Goal: Task Accomplishment & Management: Complete application form

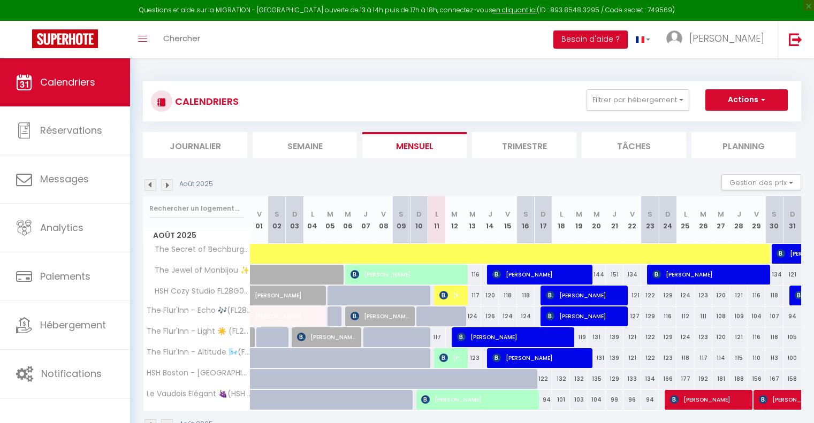
select select
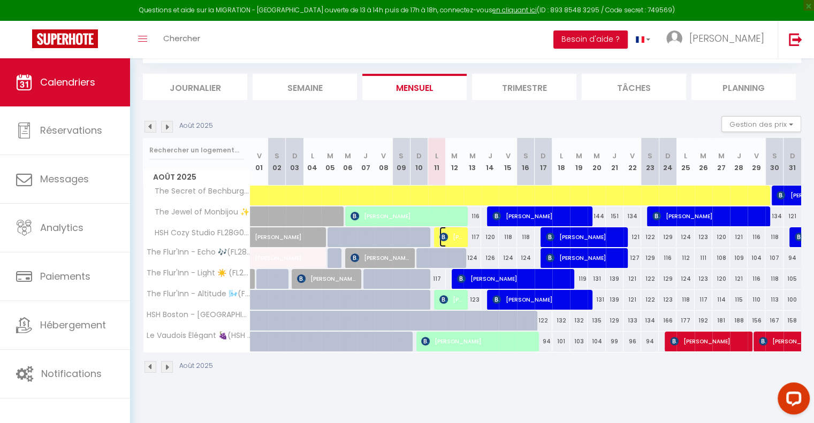
click at [446, 234] on img at bounding box center [443, 237] width 9 height 9
select select "OK"
select select "KO"
select select "0"
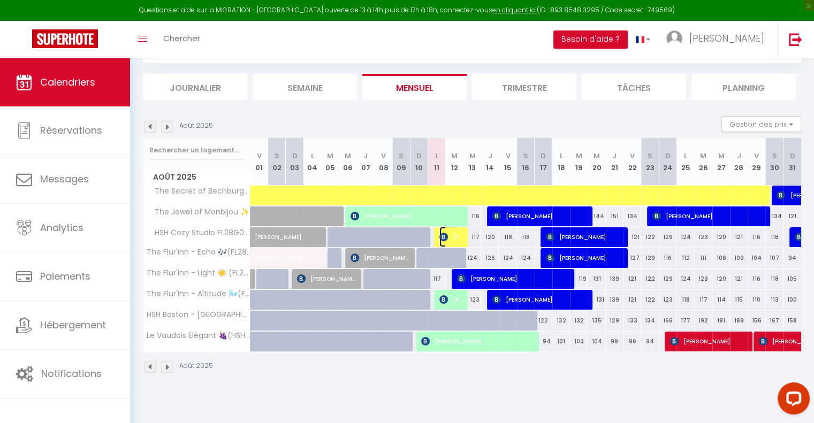
select select "1"
select select
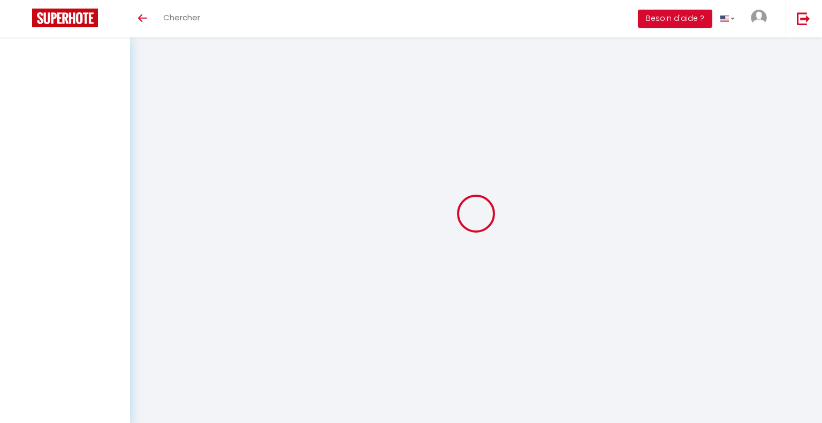
select select
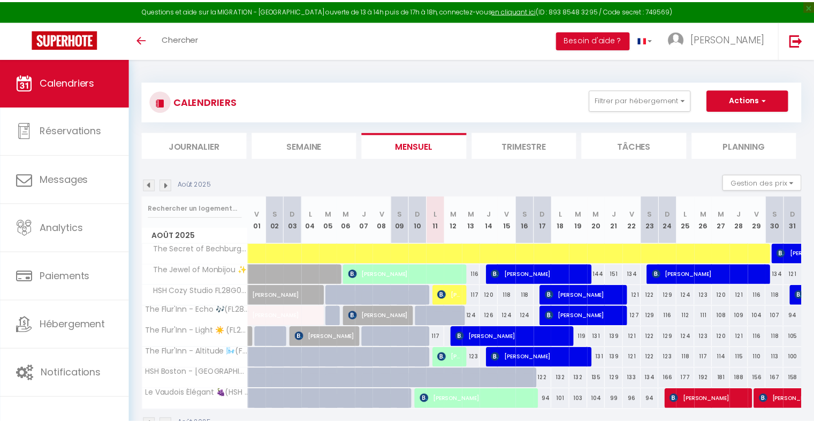
scroll to position [58, 0]
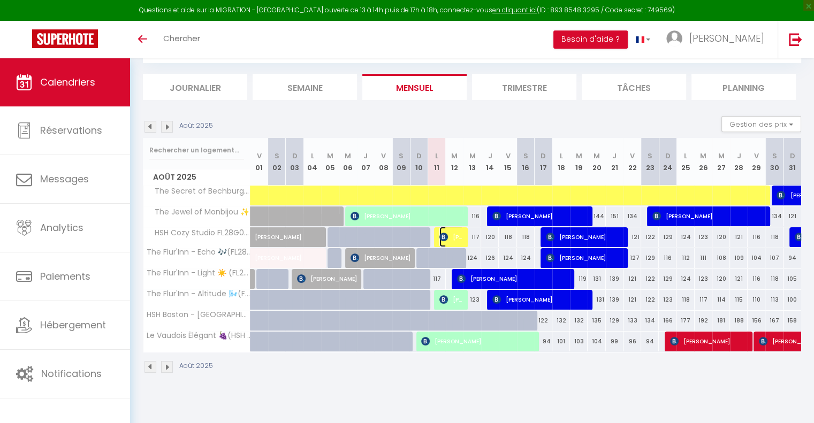
click at [455, 239] on span "[PERSON_NAME]" at bounding box center [451, 237] width 24 height 20
select select "OK"
select select "KO"
select select "0"
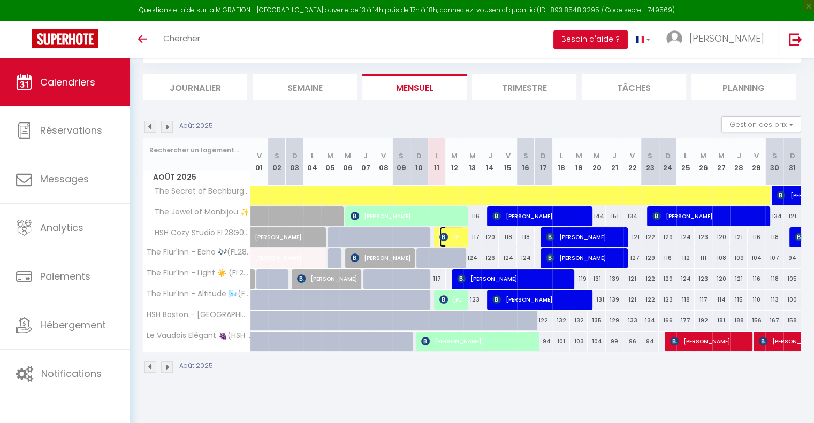
select select "1"
select select
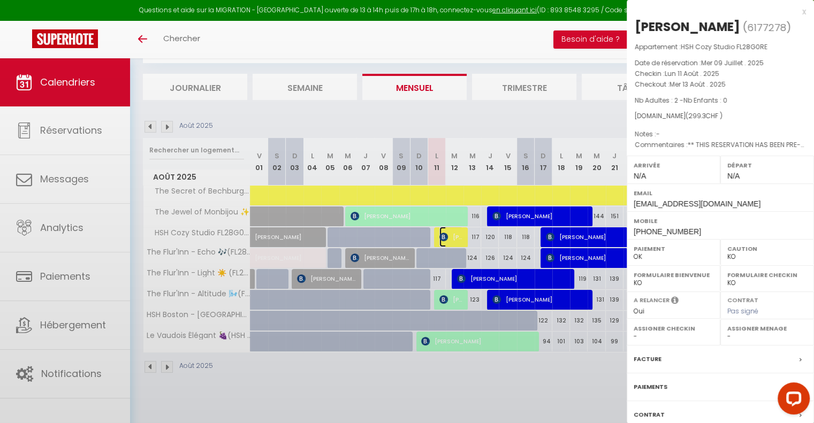
scroll to position [0, 0]
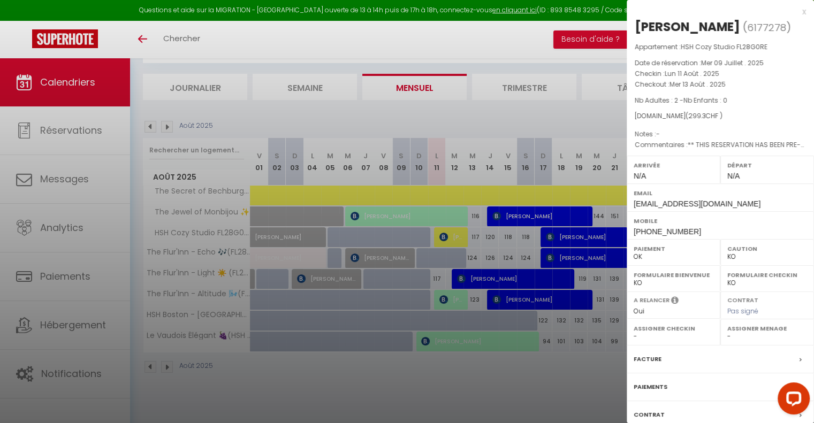
click at [524, 386] on div at bounding box center [407, 211] width 814 height 423
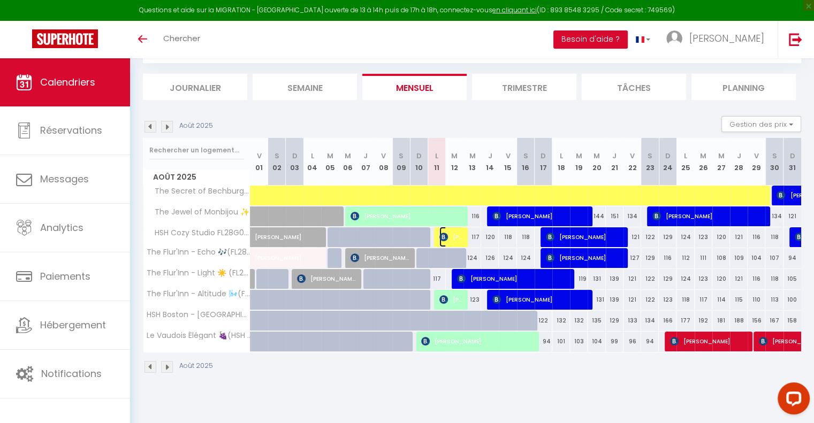
click at [457, 240] on span "[PERSON_NAME]" at bounding box center [451, 237] width 24 height 20
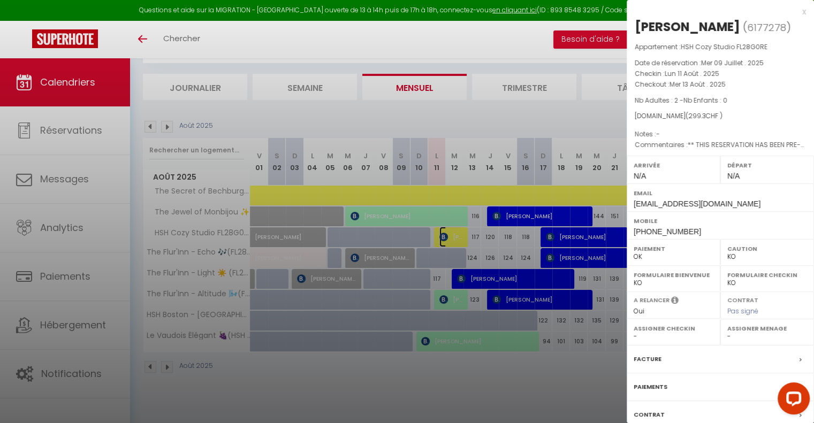
scroll to position [73, 0]
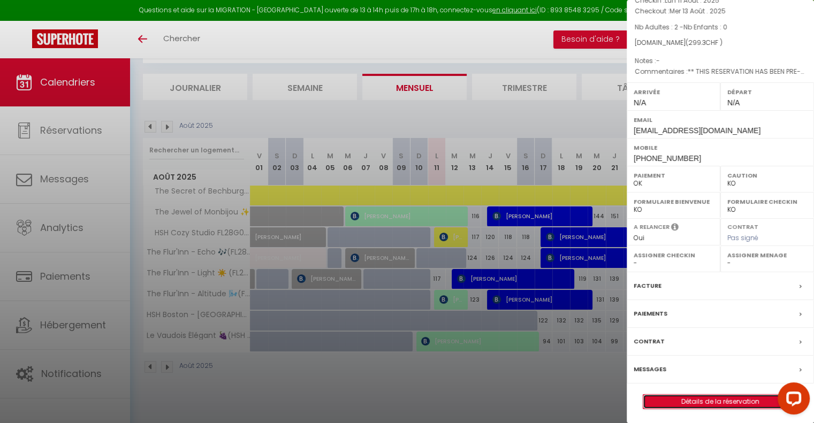
click at [711, 400] on link "Détails de la réservation" at bounding box center [720, 402] width 154 height 14
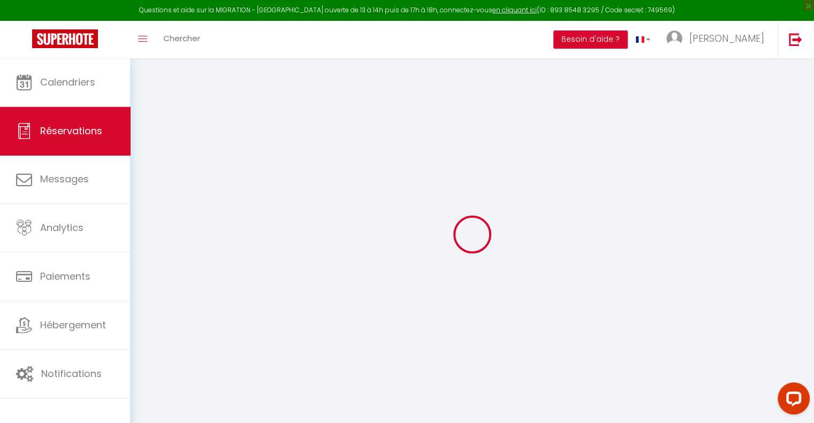
type input "Shenghua"
type input "Hu"
type input "[EMAIL_ADDRESS][DOMAIN_NAME]"
type input "[PHONE_NUMBER]"
type input "."
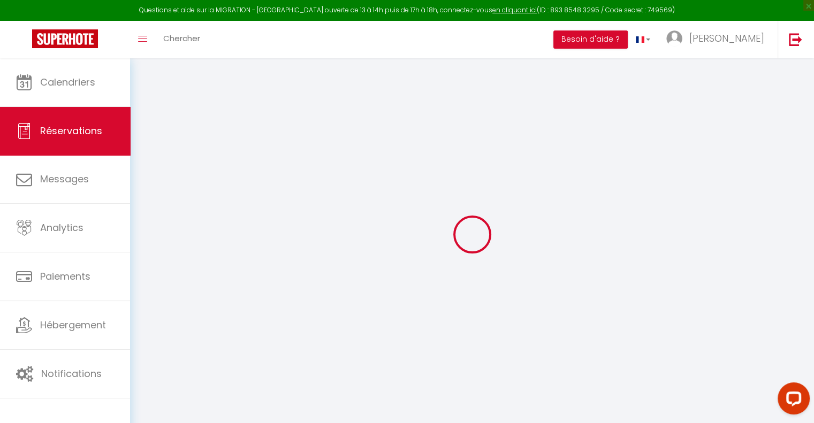
select select "JP"
type input "33.37"
type input "5.28"
select select "70471"
select select "1"
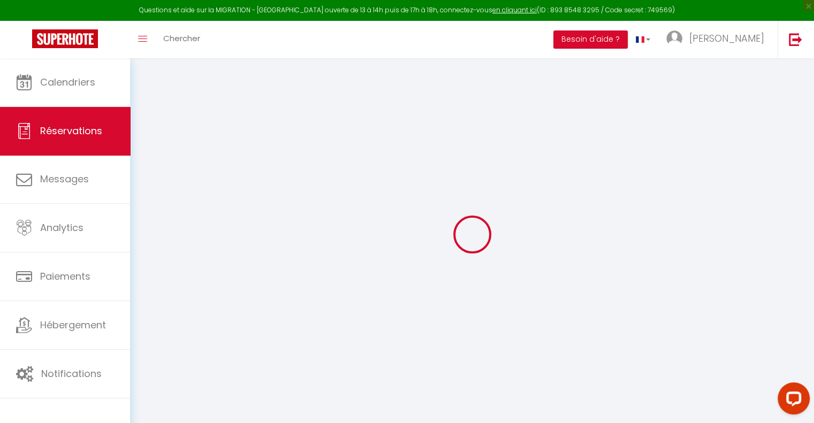
select select
type input "2"
select select "12"
select select
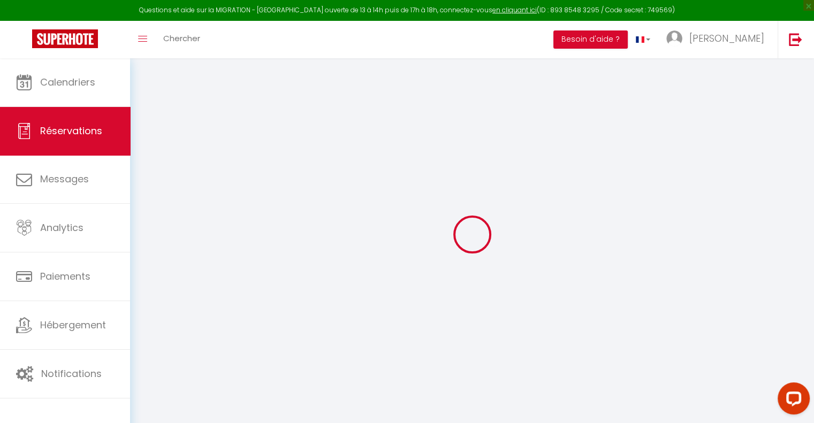
type input "153.1"
checkbox input "false"
type input "0"
select select "2"
type input "0"
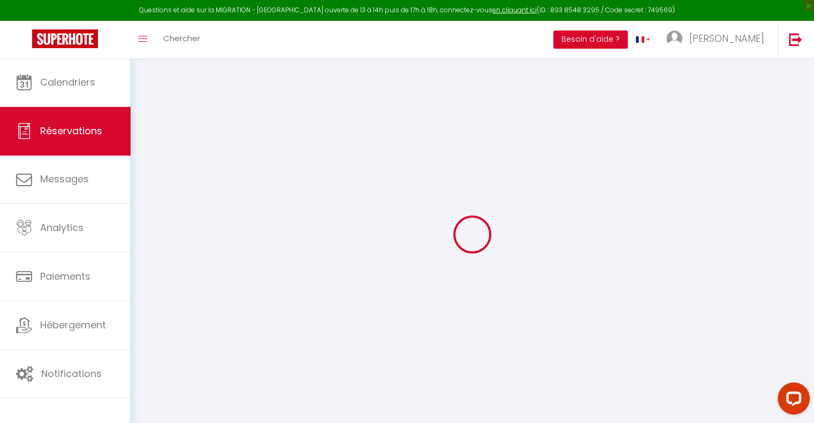
type input "0"
select select
select select "14"
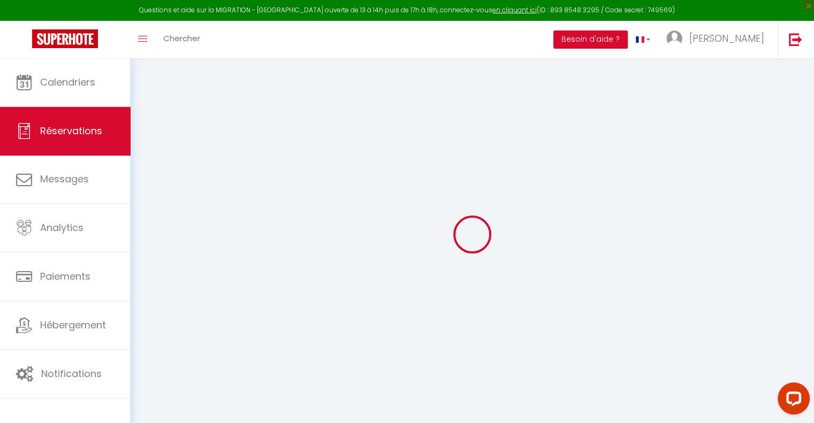
checkbox input "false"
select select
checkbox input "false"
select select
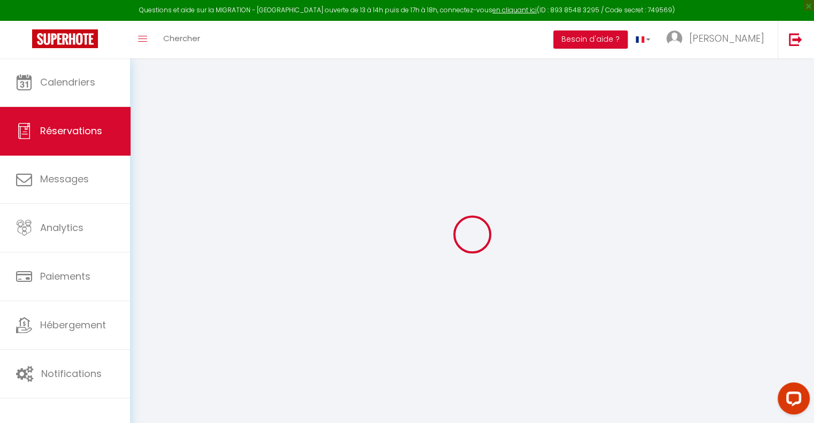
select select
checkbox input "false"
select select
checkbox input "false"
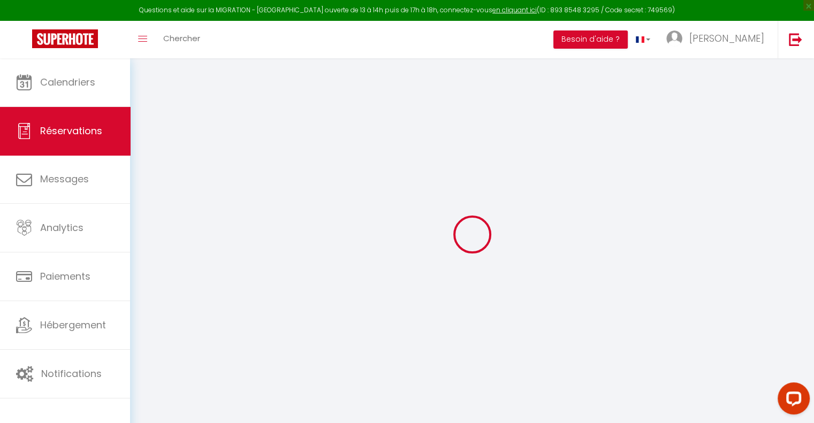
type textarea "** THIS RESERVATION HAS BEEN PRE-PAID ** Reservation has a cancellation grace p…"
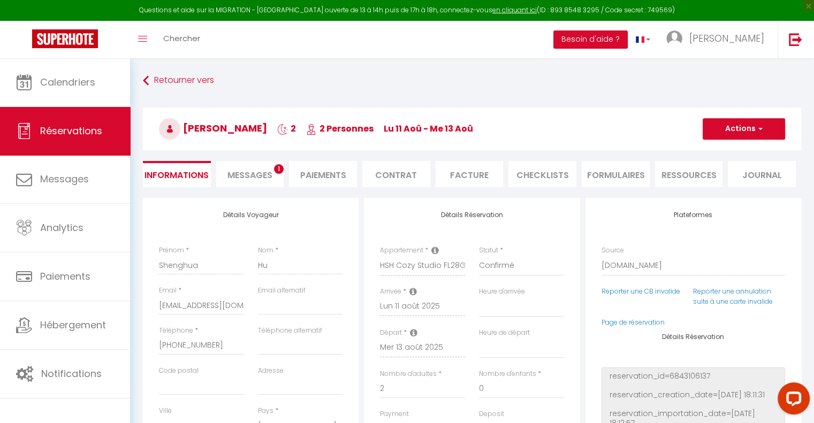
type input "125"
type input "21.2"
select select
checkbox input "false"
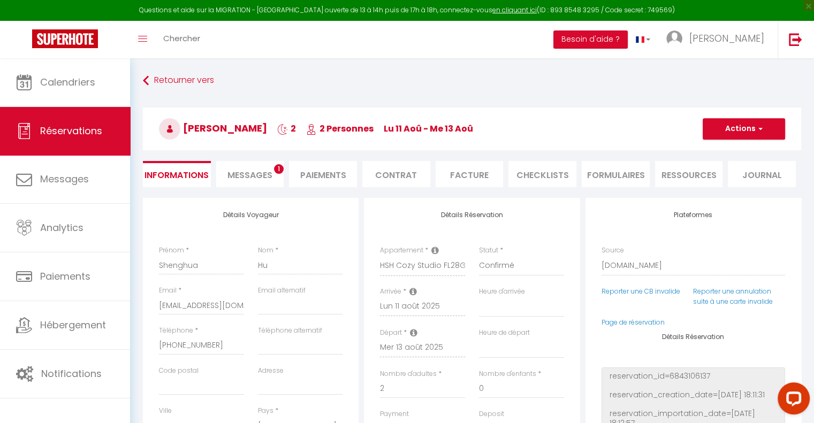
select select
checkbox input "false"
click at [282, 96] on div "Retourner vers [GEOGRAPHIC_DATA][PERSON_NAME] 2 2 Personnes lu 11 Aoû - me 13 A…" at bounding box center [472, 134] width 672 height 127
